Goal: Book appointment/travel/reservation

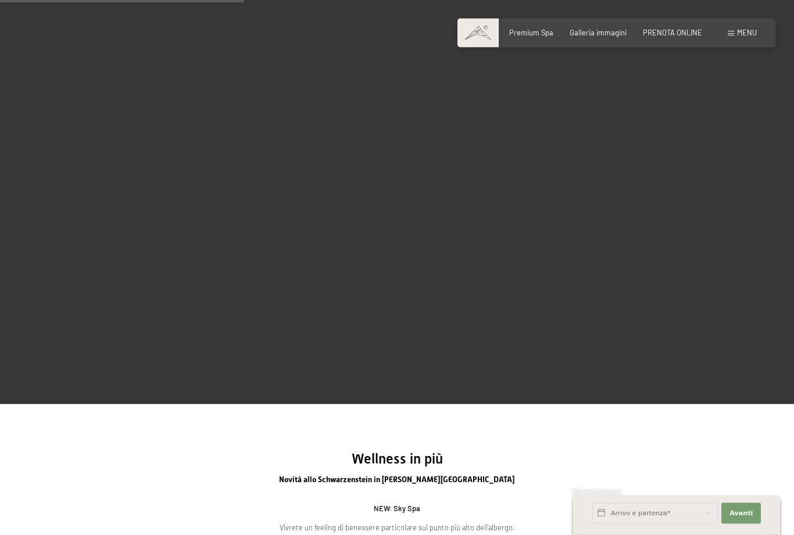
scroll to position [1124, 0]
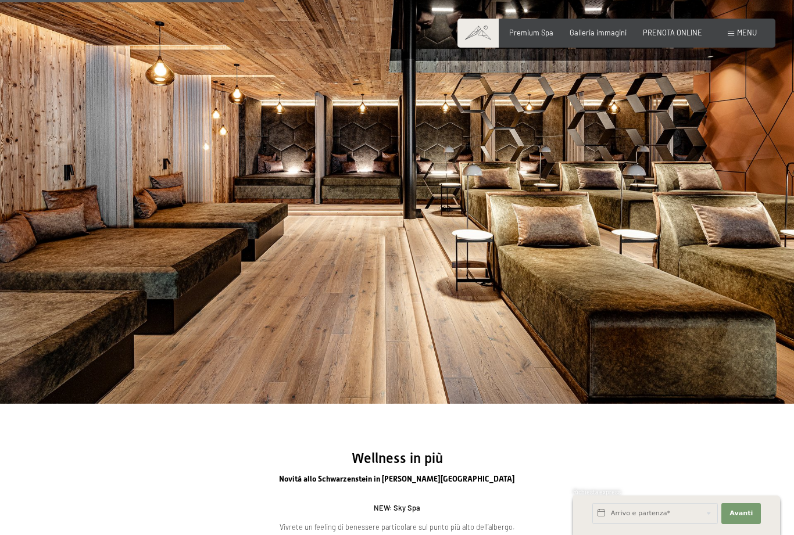
click at [670, 35] on span "PRENOTA ONLINE" at bounding box center [672, 32] width 59 height 9
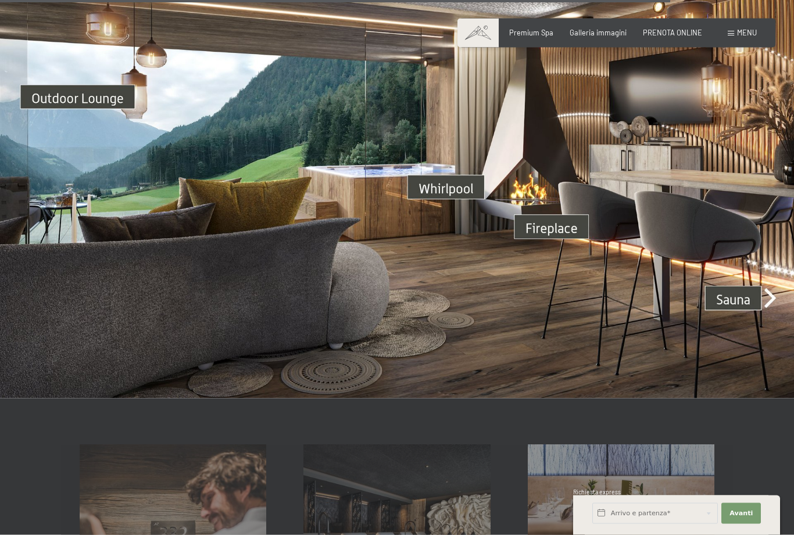
scroll to position [3115, 0]
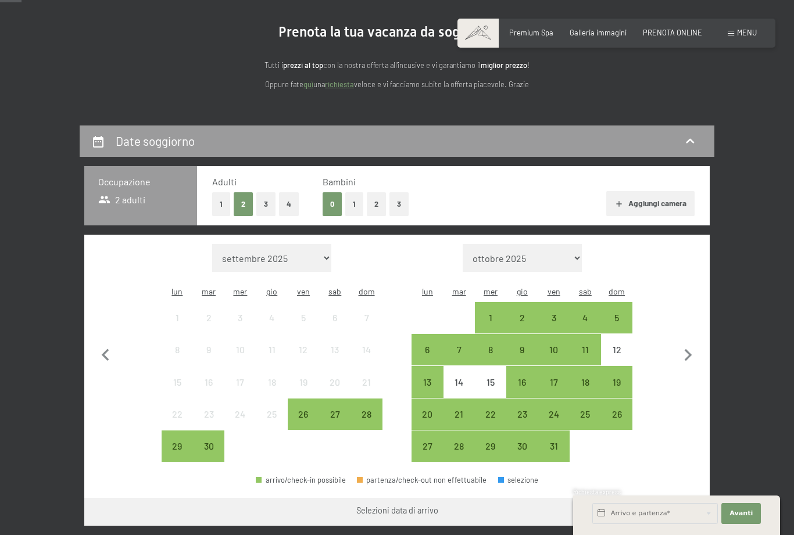
scroll to position [105, 0]
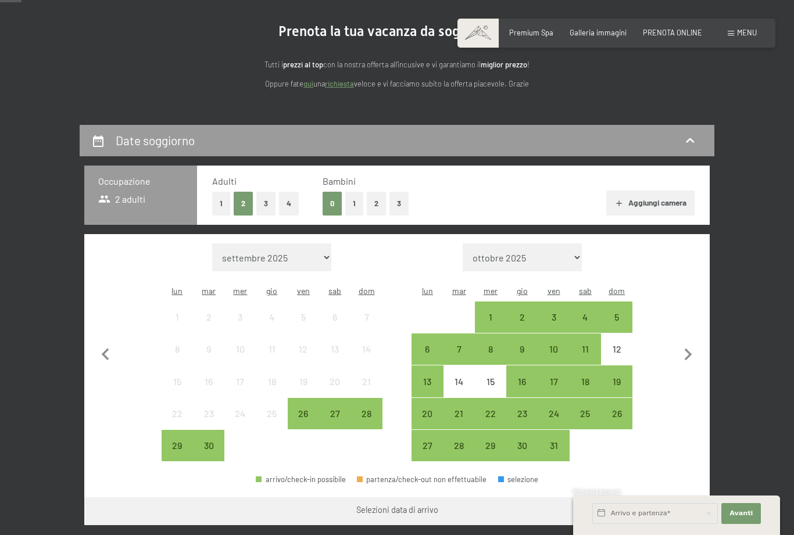
click at [550, 345] on div "10" at bounding box center [553, 359] width 29 height 29
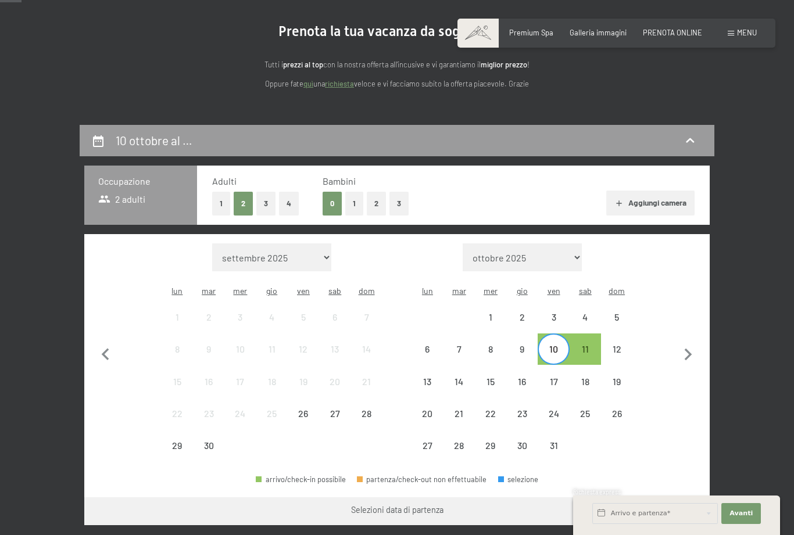
click at [617, 345] on div "12" at bounding box center [616, 359] width 29 height 29
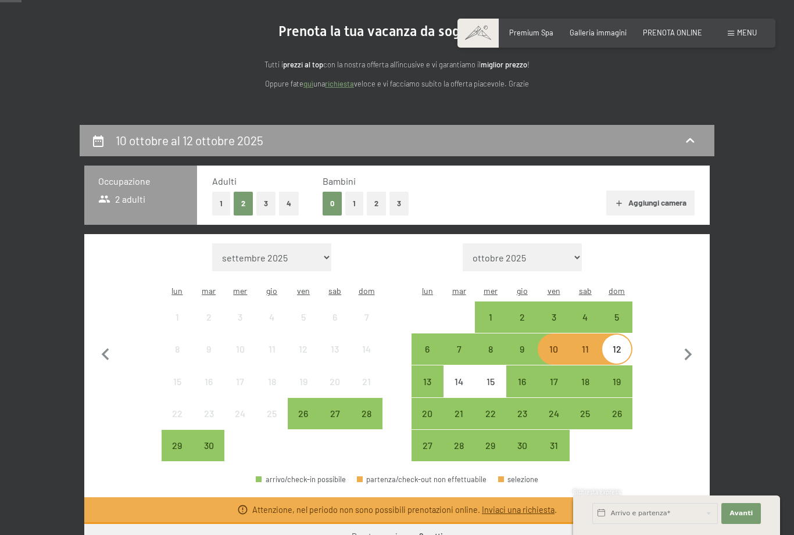
click at [641, 424] on div "Mese/anno settembre 2025 ottobre 2025 novembre 2025 dicembre 2025 gennaio 2026 …" at bounding box center [397, 353] width 588 height 219
click at [551, 345] on div "10" at bounding box center [553, 359] width 29 height 29
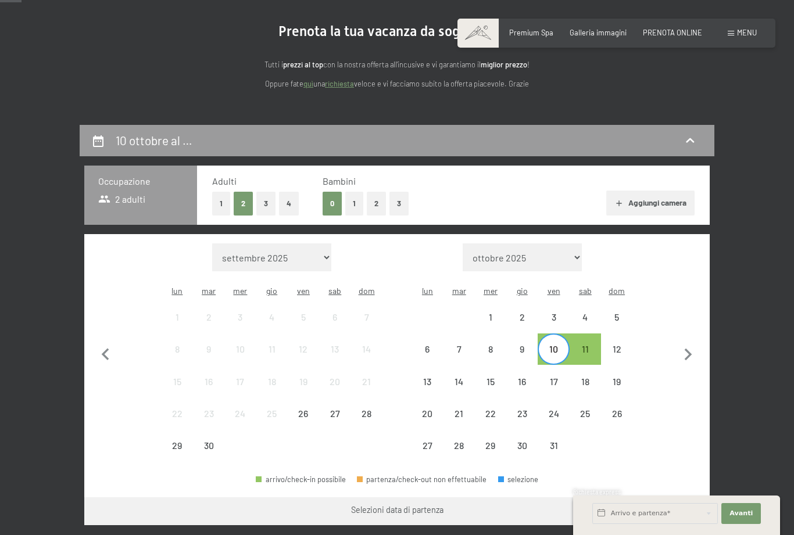
click at [616, 345] on div "12" at bounding box center [616, 359] width 29 height 29
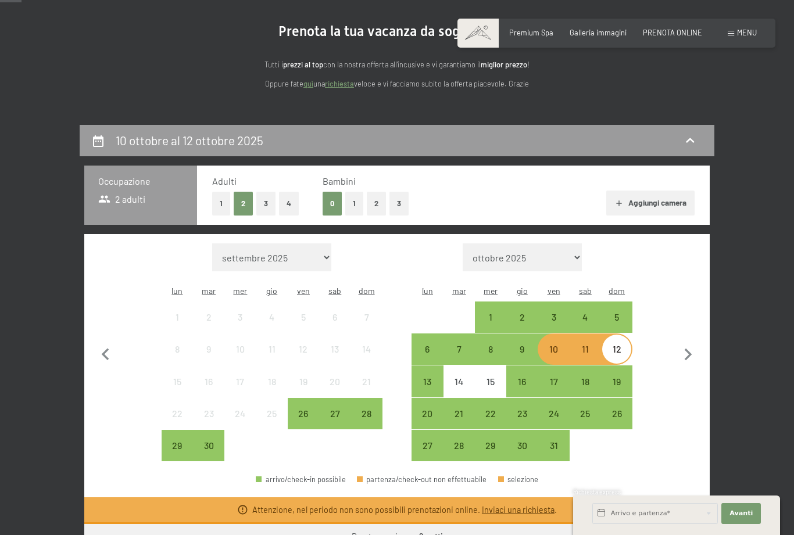
click at [653, 442] on div "Mese/anno settembre 2025 ottobre 2025 novembre 2025 dicembre 2025 gennaio 2026 …" at bounding box center [397, 353] width 588 height 219
click at [552, 409] on div "24" at bounding box center [553, 423] width 29 height 29
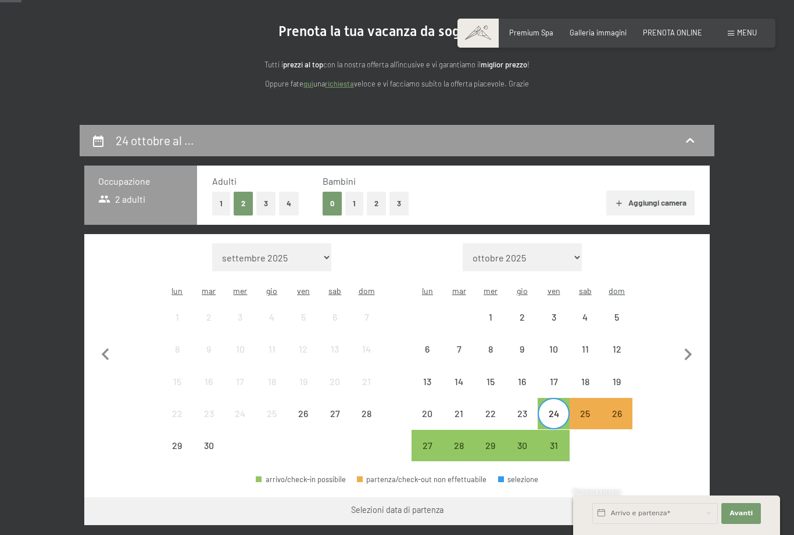
click at [612, 409] on div "26" at bounding box center [616, 423] width 29 height 29
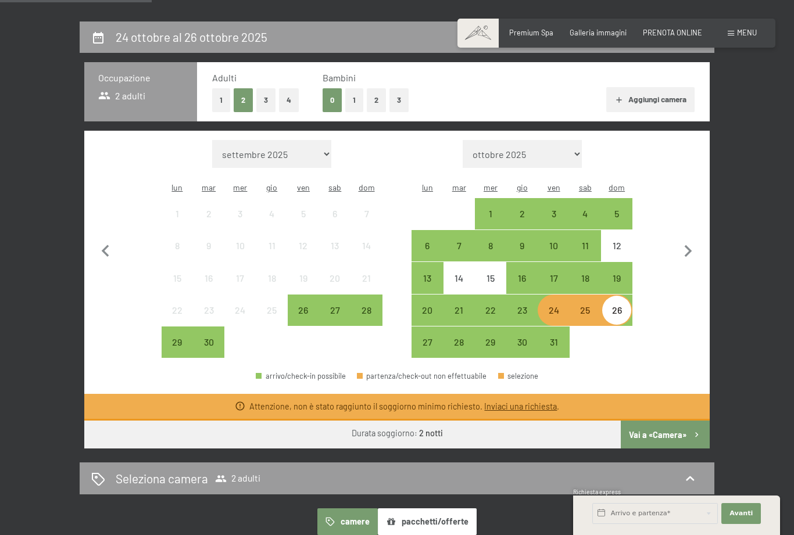
scroll to position [207, 0]
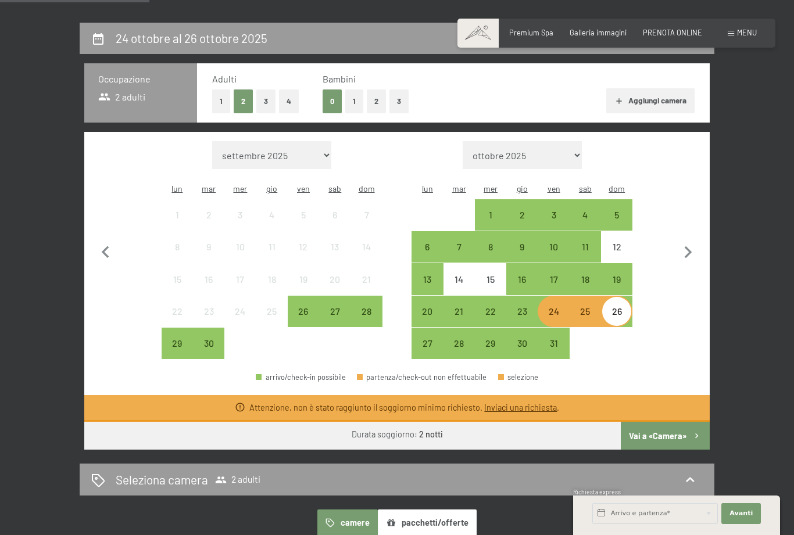
click at [550, 242] on div "10" at bounding box center [553, 256] width 29 height 29
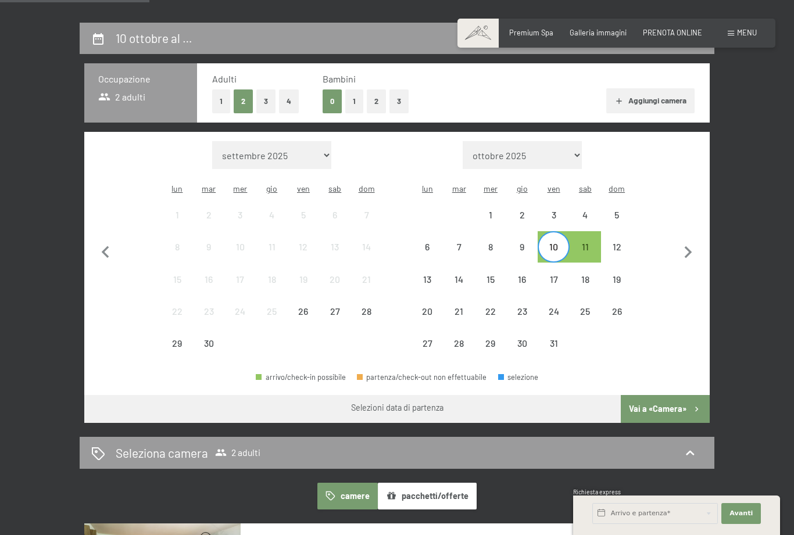
click at [604, 233] on div "12" at bounding box center [616, 247] width 29 height 29
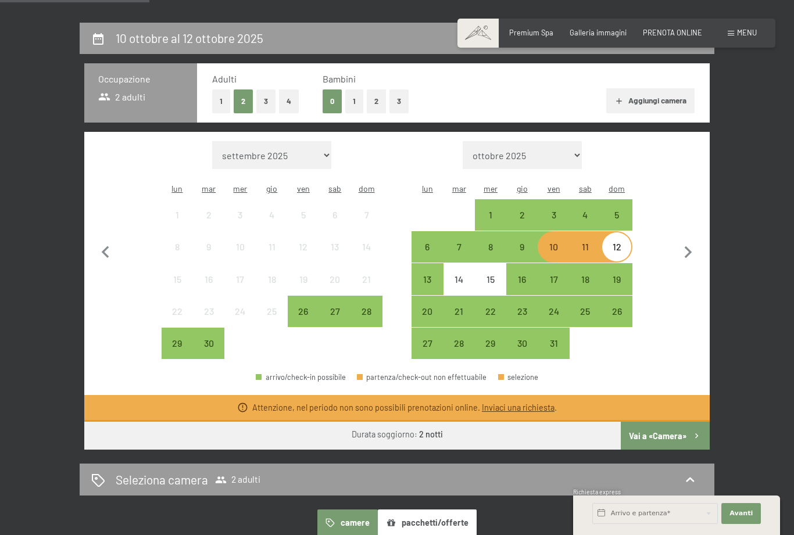
click at [579, 242] on div "11" at bounding box center [585, 256] width 29 height 29
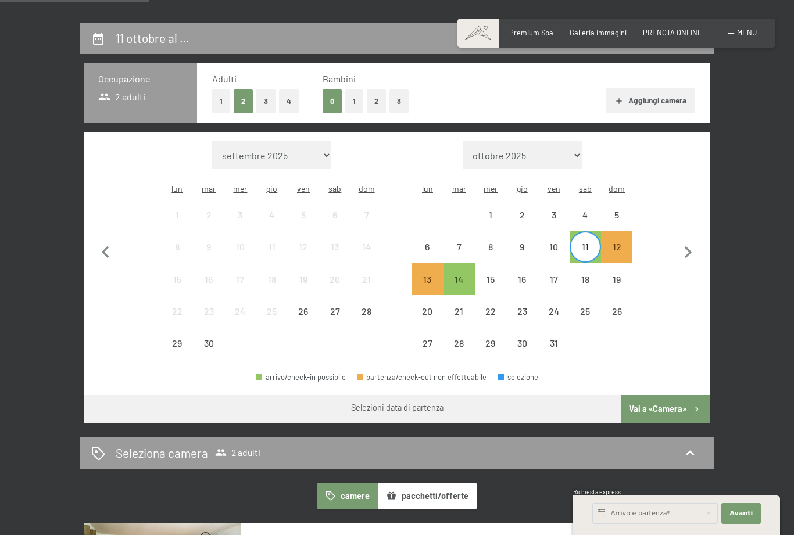
click at [423, 275] on div "13" at bounding box center [427, 289] width 29 height 29
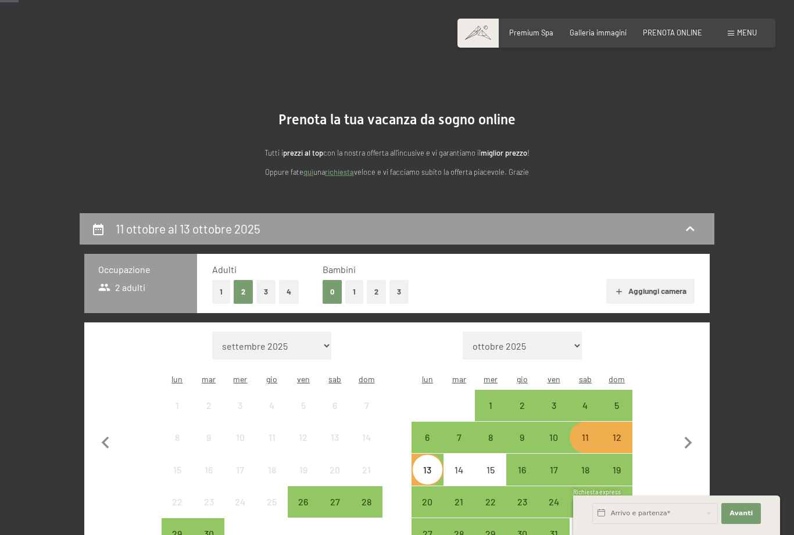
scroll to position [0, 0]
